Goal: Complete application form

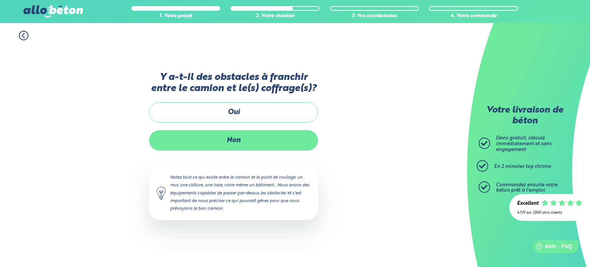
click at [255, 132] on label "Non" at bounding box center [233, 140] width 169 height 20
click at [0, 0] on input "Non" at bounding box center [0, 0] width 0 height 0
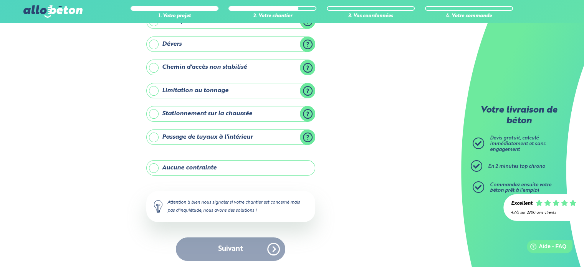
click at [229, 165] on label "Aucune contrainte" at bounding box center [230, 167] width 169 height 15
click at [0, 0] on input "Aucune contrainte" at bounding box center [0, 0] width 0 height 0
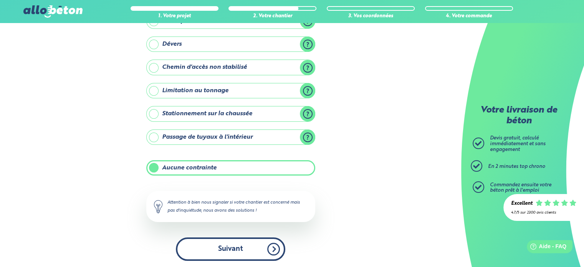
click at [240, 241] on button "Suivant" at bounding box center [231, 248] width 110 height 23
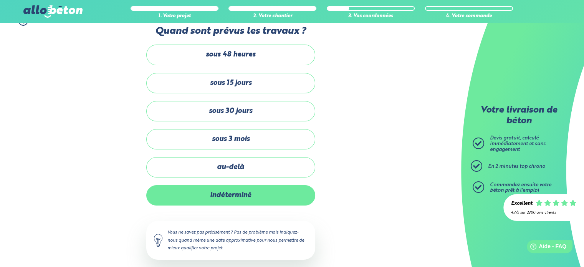
scroll to position [22, 0]
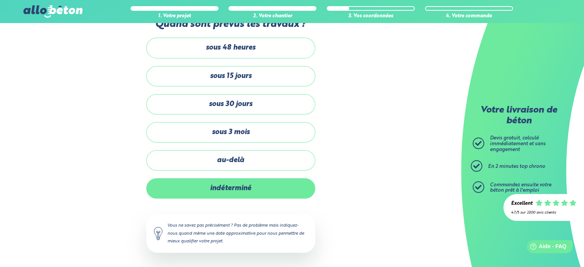
click at [261, 188] on label "indéterminé" at bounding box center [230, 188] width 169 height 20
click at [0, 0] on input "indéterminé" at bounding box center [0, 0] width 0 height 0
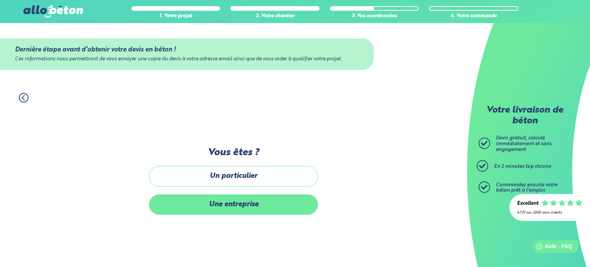
click at [242, 200] on label "Une entreprise" at bounding box center [233, 204] width 169 height 20
click at [0, 0] on input "Une entreprise" at bounding box center [0, 0] width 0 height 0
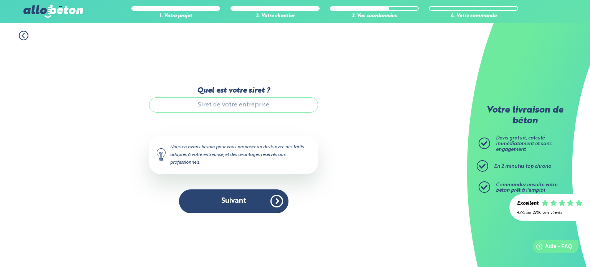
click at [234, 102] on input "Quel est votre siret ?" at bounding box center [233, 104] width 169 height 15
paste input "853272383 00011"
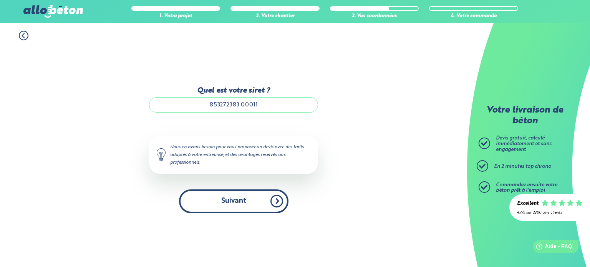
type input "853272383 00011"
click at [235, 202] on button "Suivant" at bounding box center [234, 200] width 110 height 23
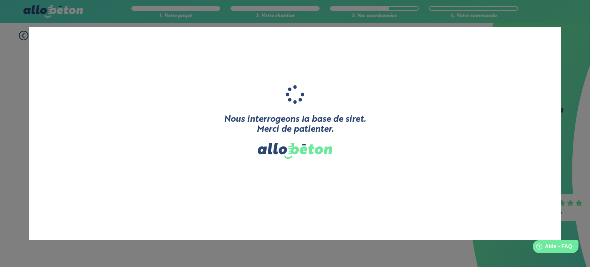
type input "OCEAN CONSTRUCTIONS"
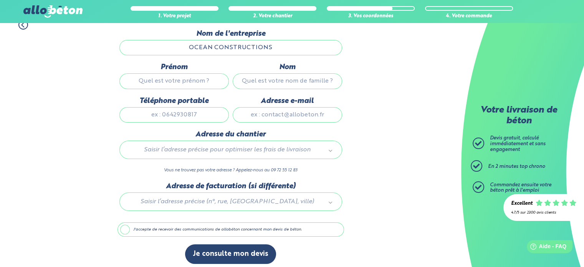
scroll to position [77, 0]
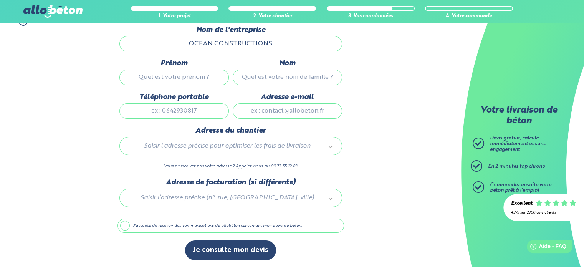
click at [191, 78] on input "Prénom" at bounding box center [175, 77] width 110 height 15
type input "[PERSON_NAME]"
type input "ARROUDJ"
type input "0669336703"
type input "[EMAIL_ADDRESS][DOMAIN_NAME]"
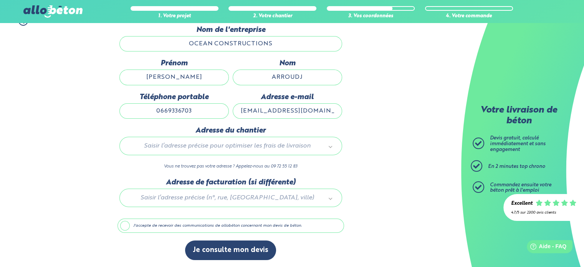
type input "[STREET_ADDRESS]"
click at [128, 225] on label "J'accepte de recevoir des communications de allobéton concernant mon devis de b…" at bounding box center [231, 226] width 227 height 15
click at [0, 0] on input "J'accepte de recevoir des communications de allobéton concernant mon devis de b…" at bounding box center [0, 0] width 0 height 0
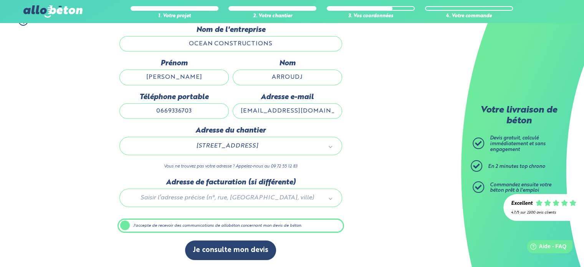
scroll to position [76, 0]
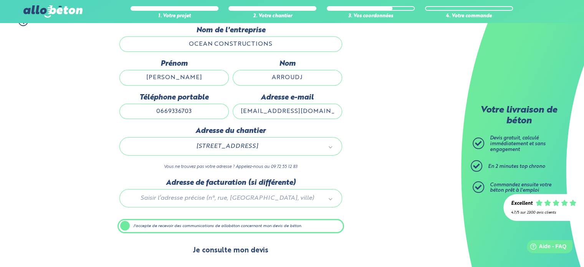
click at [228, 246] on button "Je consulte mon devis" at bounding box center [230, 251] width 91 height 20
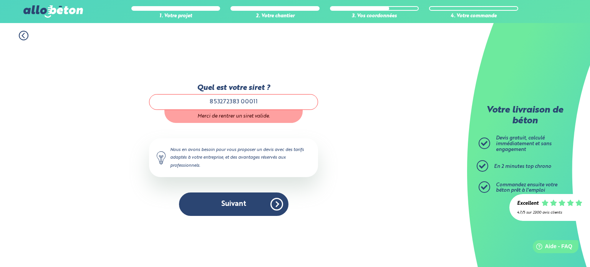
click at [276, 101] on input "853272383 00011" at bounding box center [233, 101] width 169 height 15
click at [242, 100] on input "853272383 00011" at bounding box center [233, 101] width 169 height 15
click at [240, 100] on input "853272383 00011" at bounding box center [233, 101] width 169 height 15
type input "85327238300011"
click at [344, 169] on div "1. Votre projet 2. Votre chantier 3. Vos coordonnées 4. Votre commande Quel est…" at bounding box center [233, 145] width 467 height 244
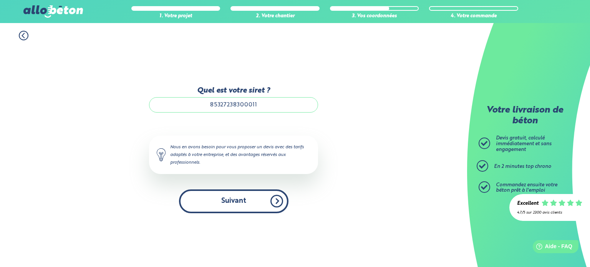
click at [241, 198] on button "Suivant" at bounding box center [234, 200] width 110 height 23
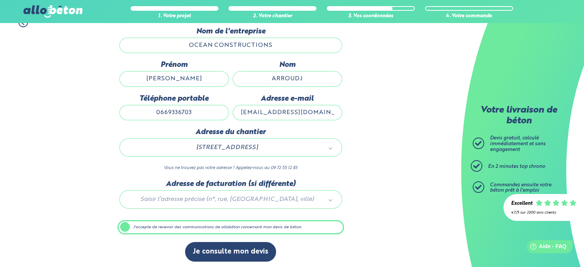
scroll to position [76, 0]
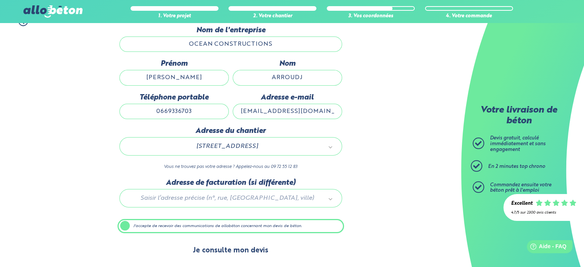
click at [254, 246] on button "Je consulte mon devis" at bounding box center [230, 251] width 91 height 20
